Goal: Check status: Check status

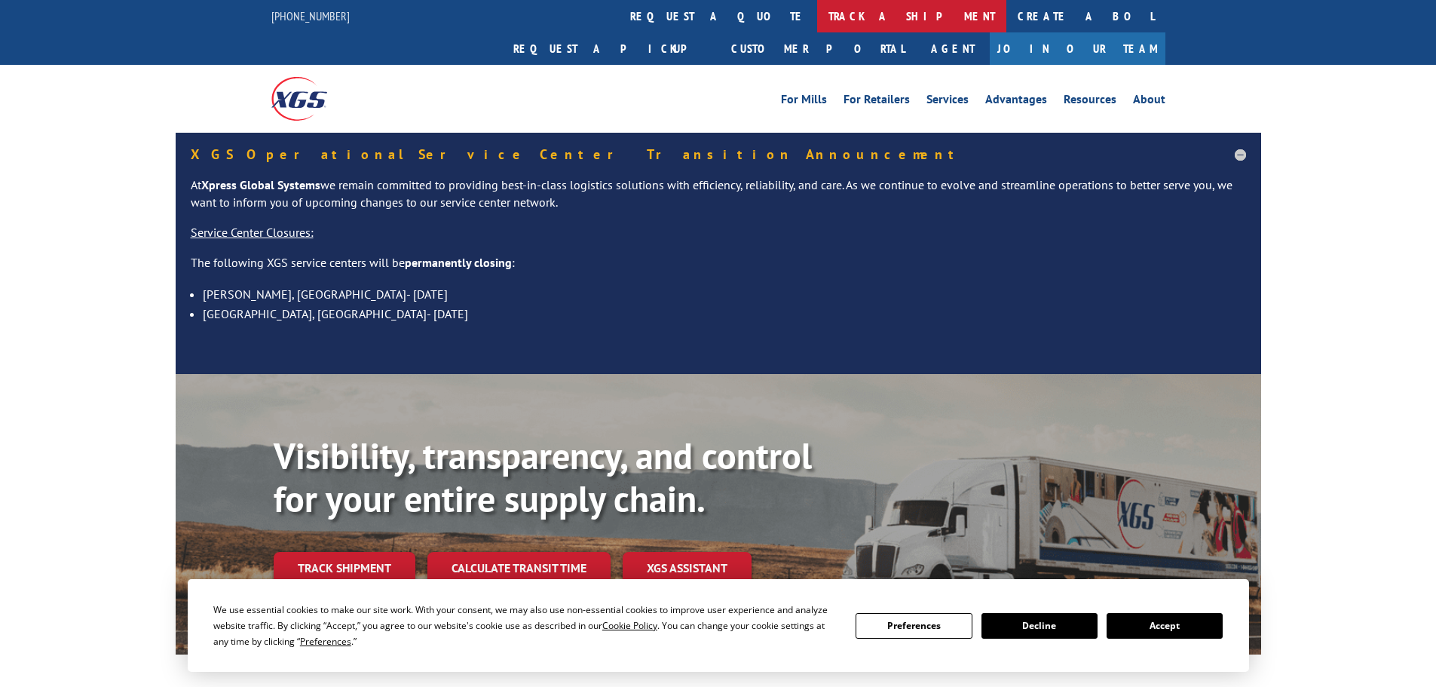
click at [817, 7] on link "track a shipment" at bounding box center [911, 16] width 189 height 32
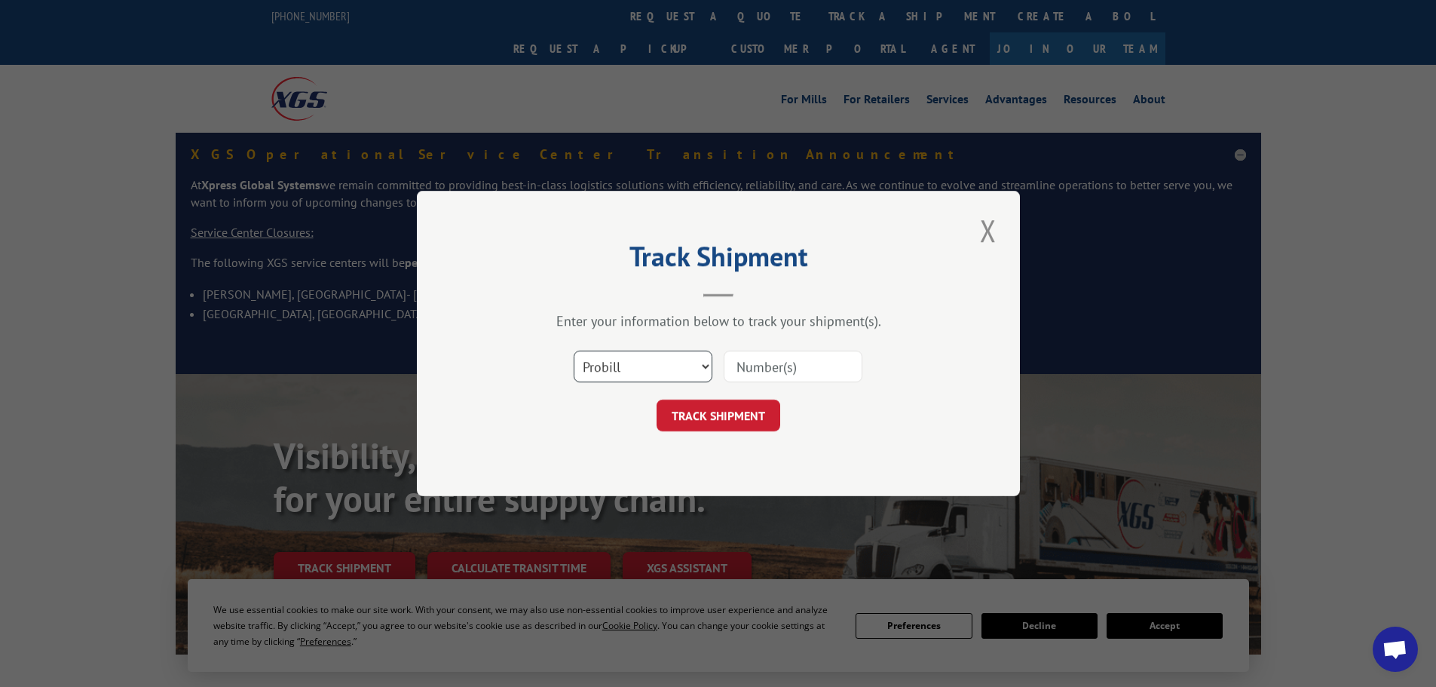
click at [680, 379] on select "Select category... Probill BOL PO" at bounding box center [643, 367] width 139 height 32
select select "bol"
click at [574, 351] on select "Select category... Probill BOL PO" at bounding box center [643, 367] width 139 height 32
click at [774, 372] on input at bounding box center [793, 367] width 139 height 32
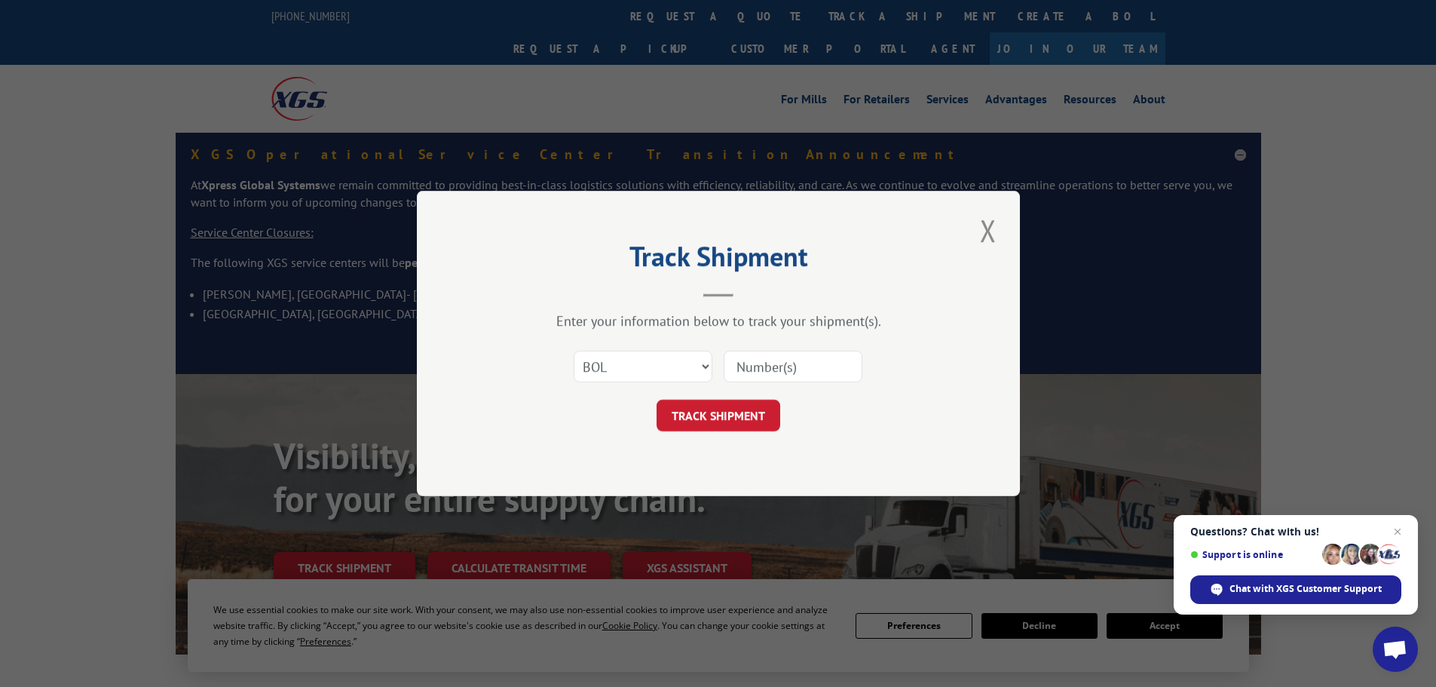
paste input "041291189"
type input "041291189"
click at [732, 422] on button "TRACK SHIPMENT" at bounding box center [719, 416] width 124 height 32
